Goal: Task Accomplishment & Management: Complete application form

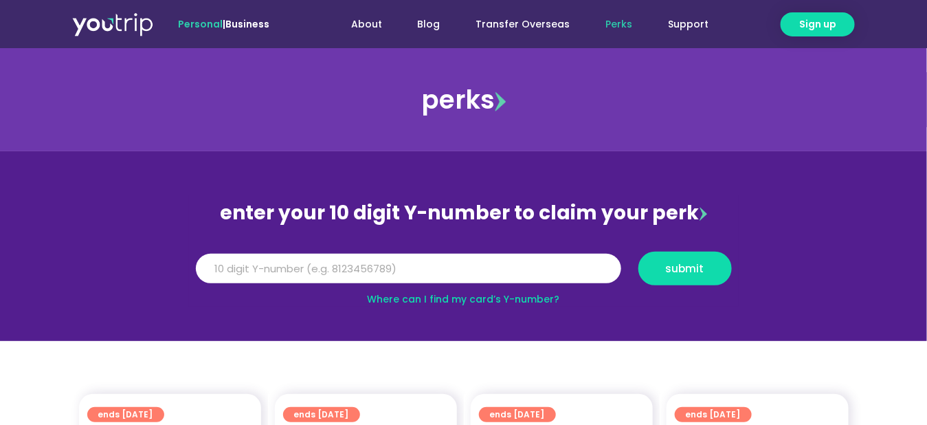
click at [530, 300] on link "Where can I find my card’s Y-number?" at bounding box center [464, 299] width 192 height 14
click at [265, 267] on input "Y Number" at bounding box center [409, 269] width 426 height 30
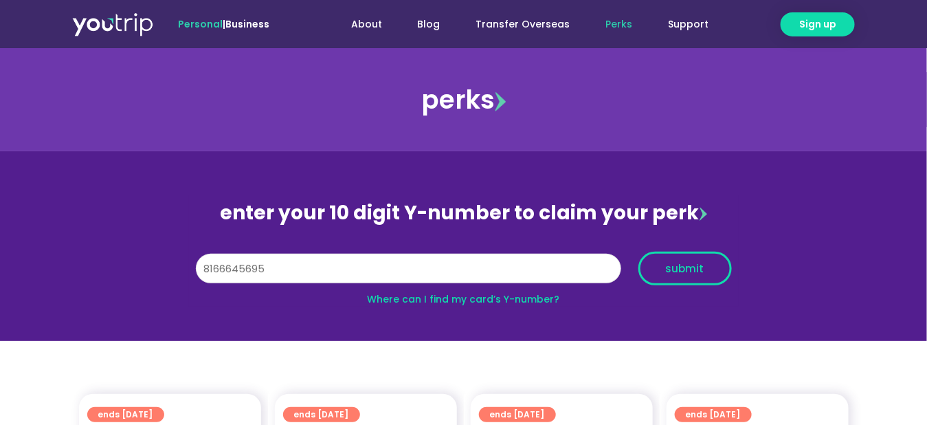
type input "8166645695"
click at [697, 269] on span "submit" at bounding box center [685, 268] width 38 height 10
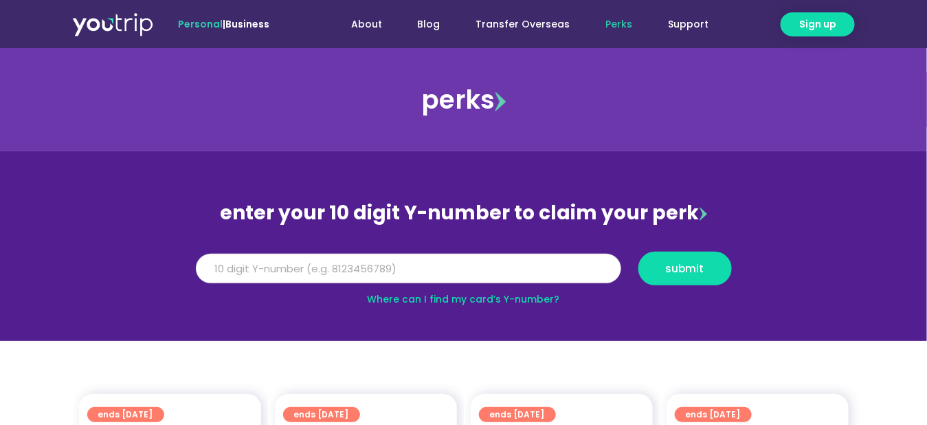
click at [266, 269] on input "Y Number" at bounding box center [409, 269] width 426 height 30
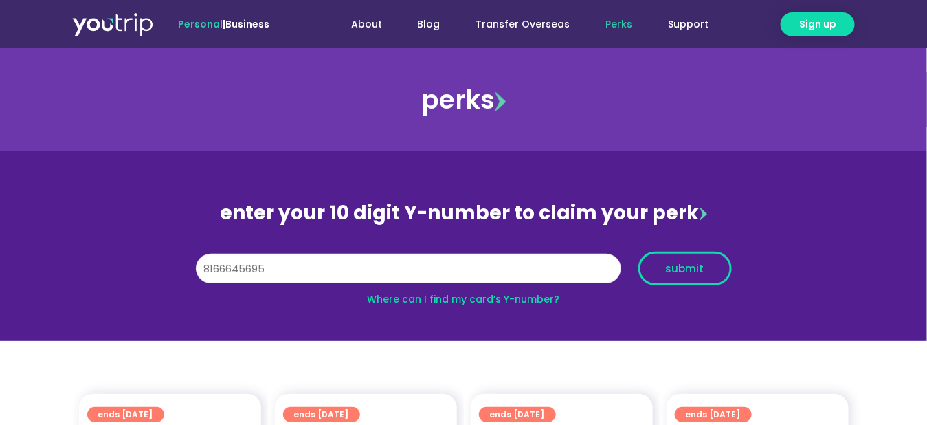
type input "8166645695"
click at [684, 271] on span "submit" at bounding box center [685, 268] width 38 height 10
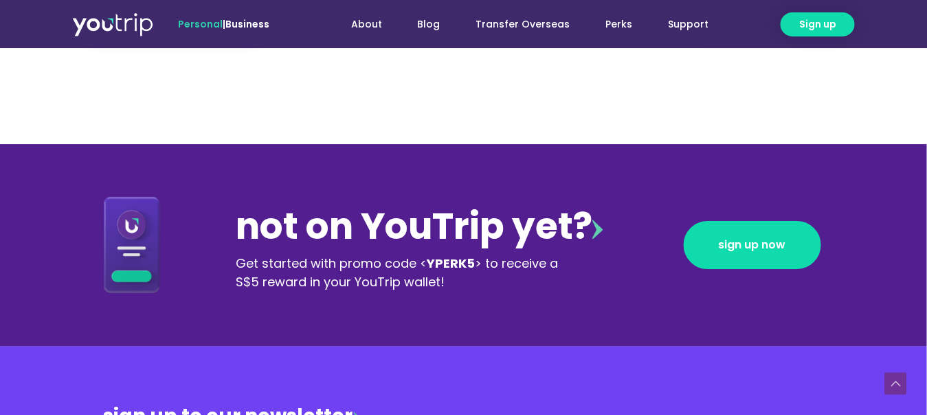
scroll to position [1369, 0]
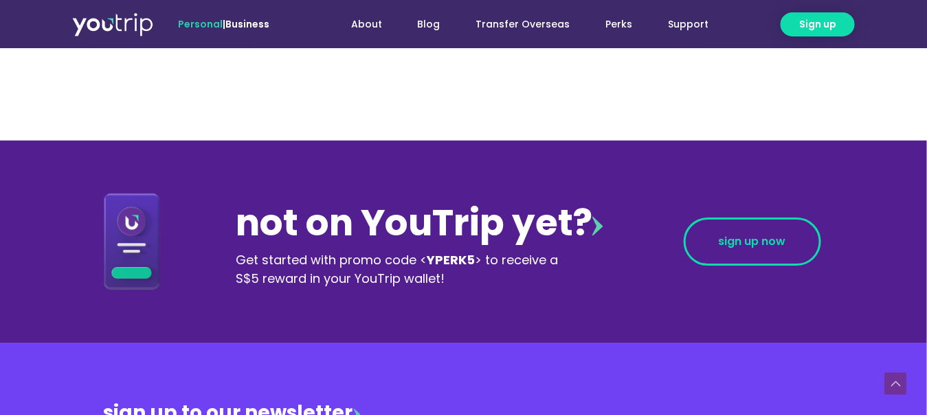
click at [751, 242] on span "sign up now" at bounding box center [752, 241] width 67 height 11
